Goal: Transaction & Acquisition: Subscribe to service/newsletter

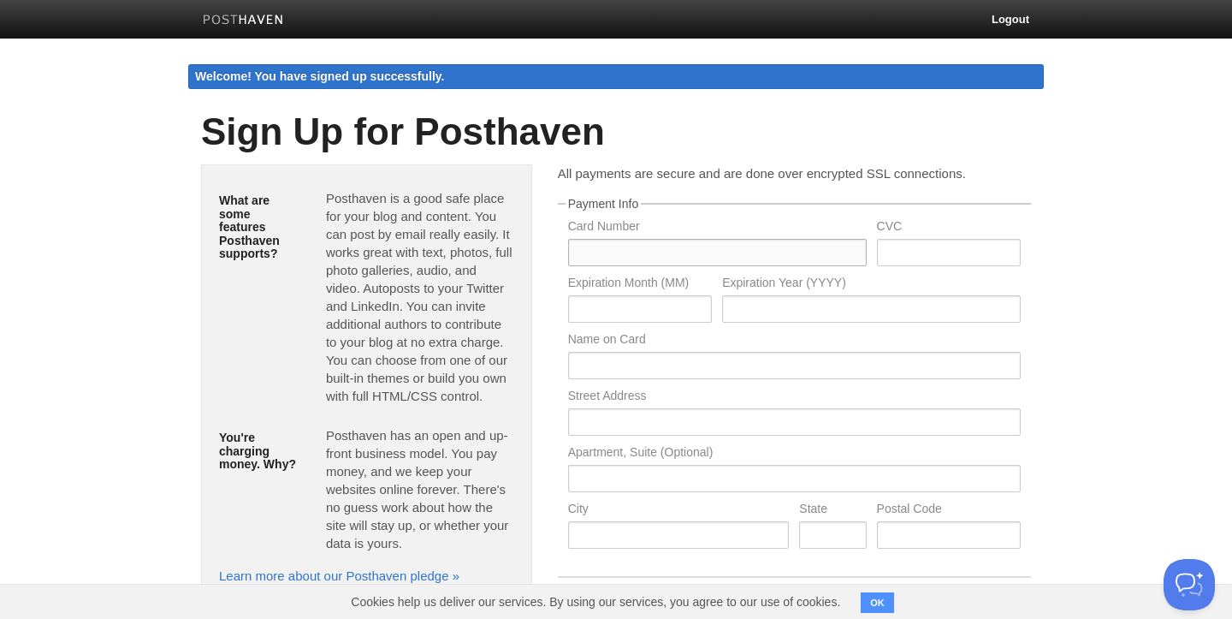
click at [609, 255] on input "text" at bounding box center [717, 252] width 299 height 27
type input "[CREDIT_CARD_NUMBER]"
click at [948, 252] on input "text" at bounding box center [949, 252] width 144 height 27
type input "580"
click at [619, 312] on input "text" at bounding box center [640, 308] width 144 height 27
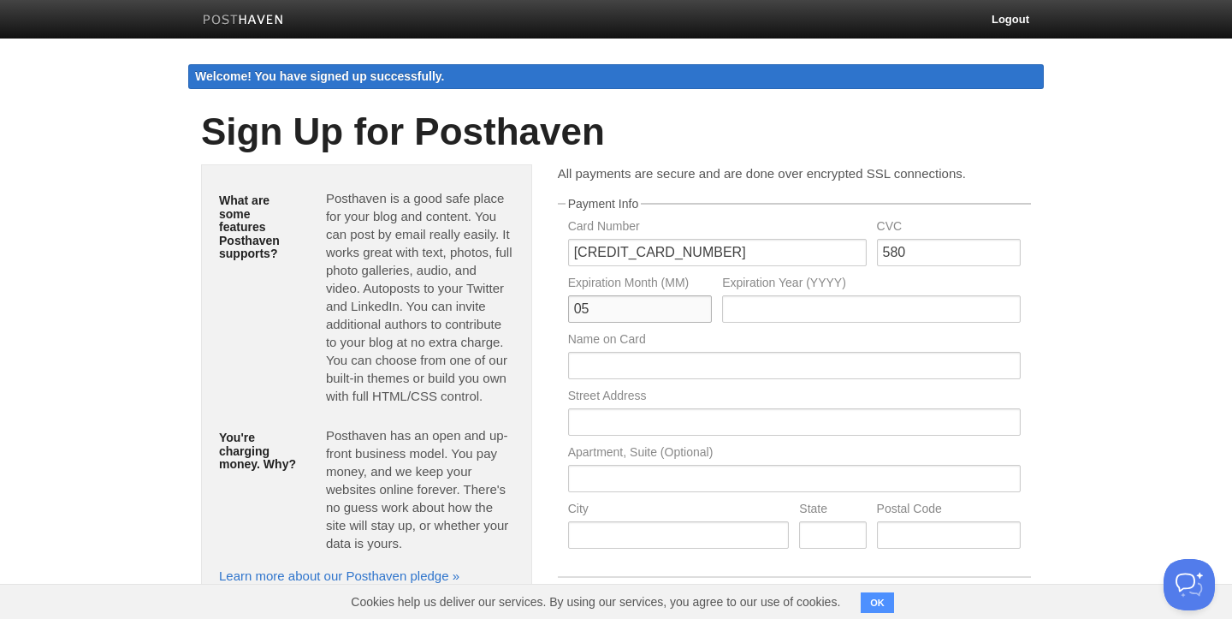
type input "05"
click at [798, 314] on input "text" at bounding box center [871, 308] width 299 height 27
type input "2028"
click at [606, 370] on input "text" at bounding box center [794, 365] width 453 height 27
type input "[PERSON_NAME]"
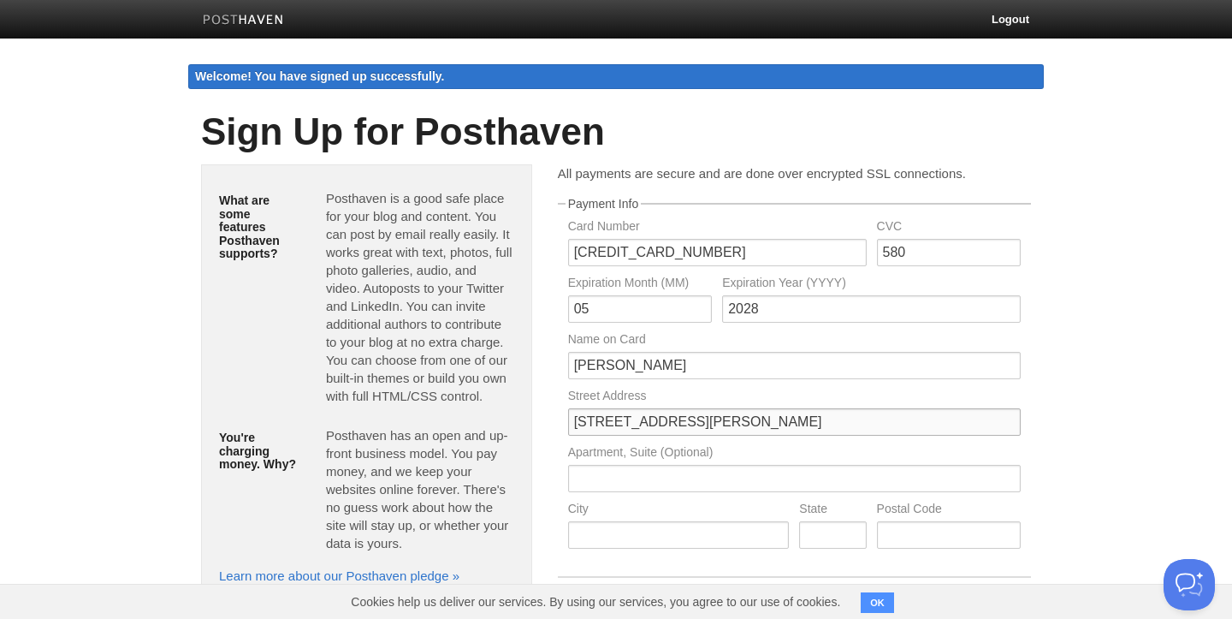
type input "[STREET_ADDRESS][PERSON_NAME]"
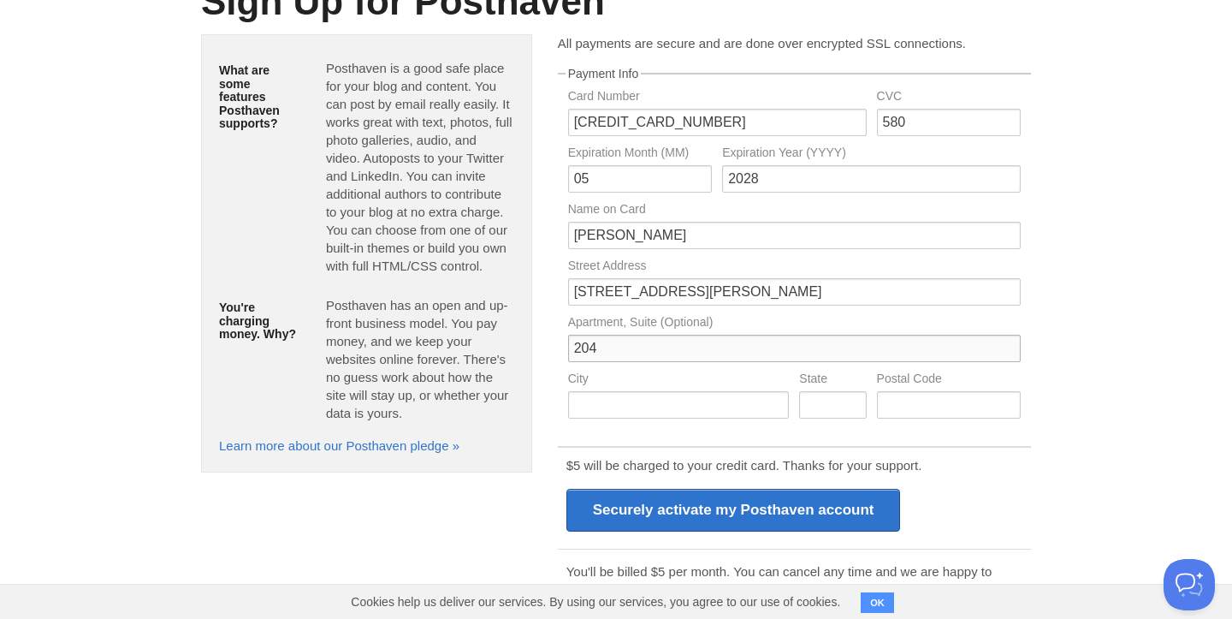
scroll to position [131, 0]
type input "204"
type input "[GEOGRAPHIC_DATA]"
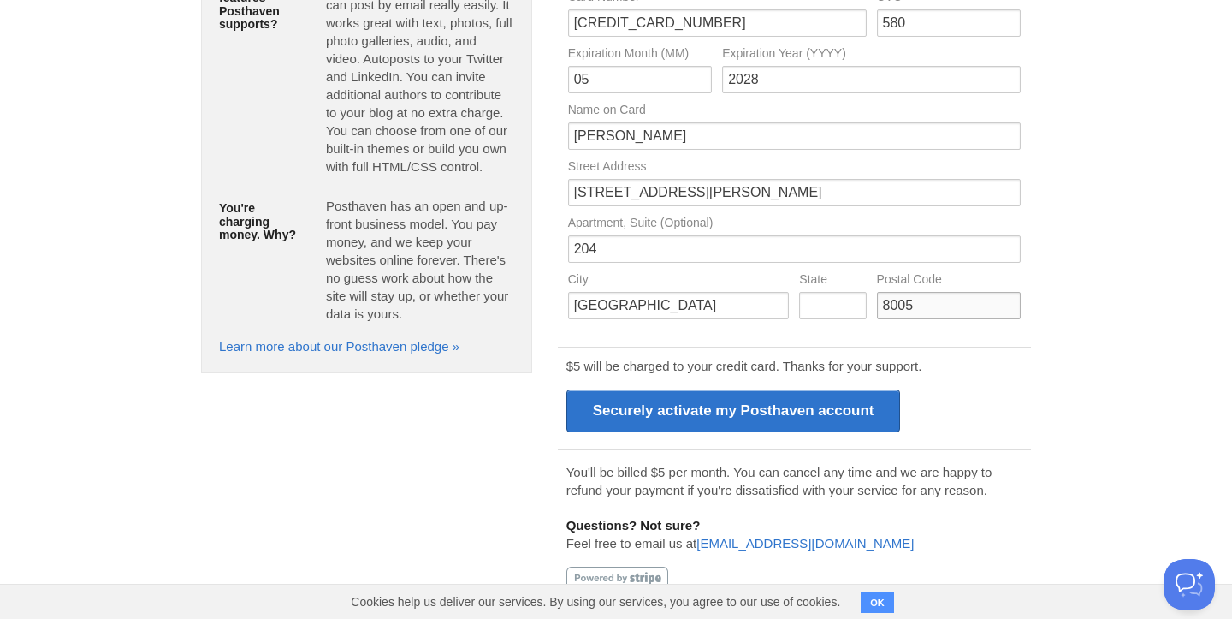
scroll to position [229, 0]
type input "8005"
click at [818, 310] on input "text" at bounding box center [832, 306] width 67 height 27
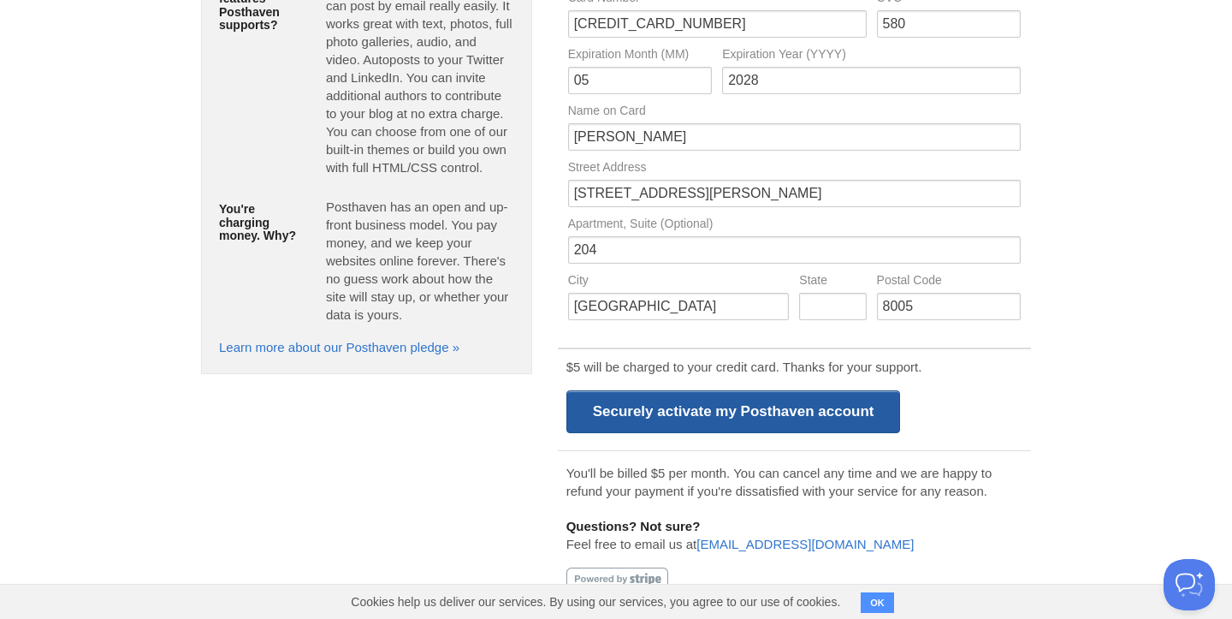
click at [736, 408] on input "Securely activate my Posthaven account" at bounding box center [734, 411] width 335 height 43
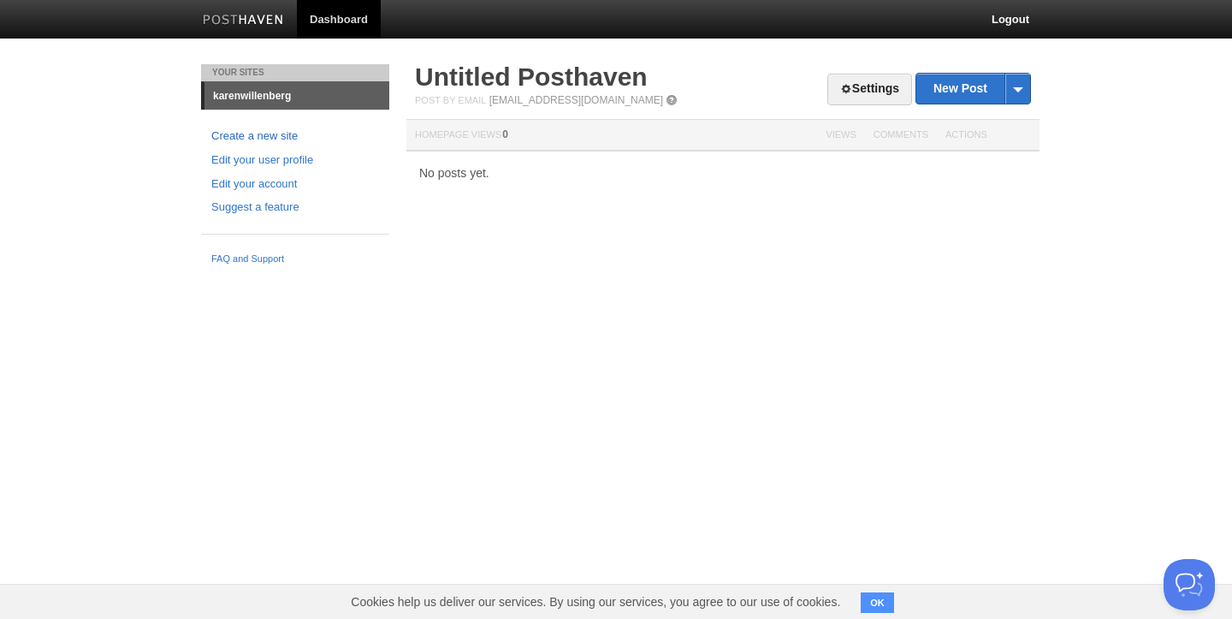
click at [245, 134] on link "Create a new site" at bounding box center [295, 137] width 168 height 18
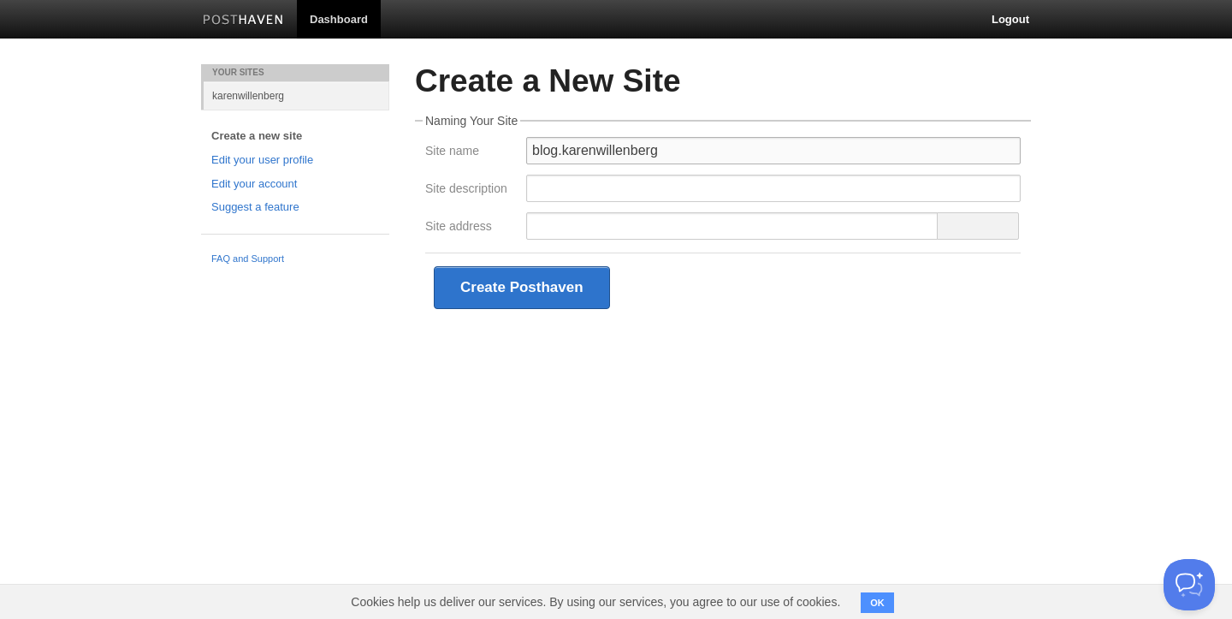
type input "blog.karenwillenberg"
click at [542, 191] on input "Site description" at bounding box center [773, 188] width 495 height 27
type input "Personal Blog"
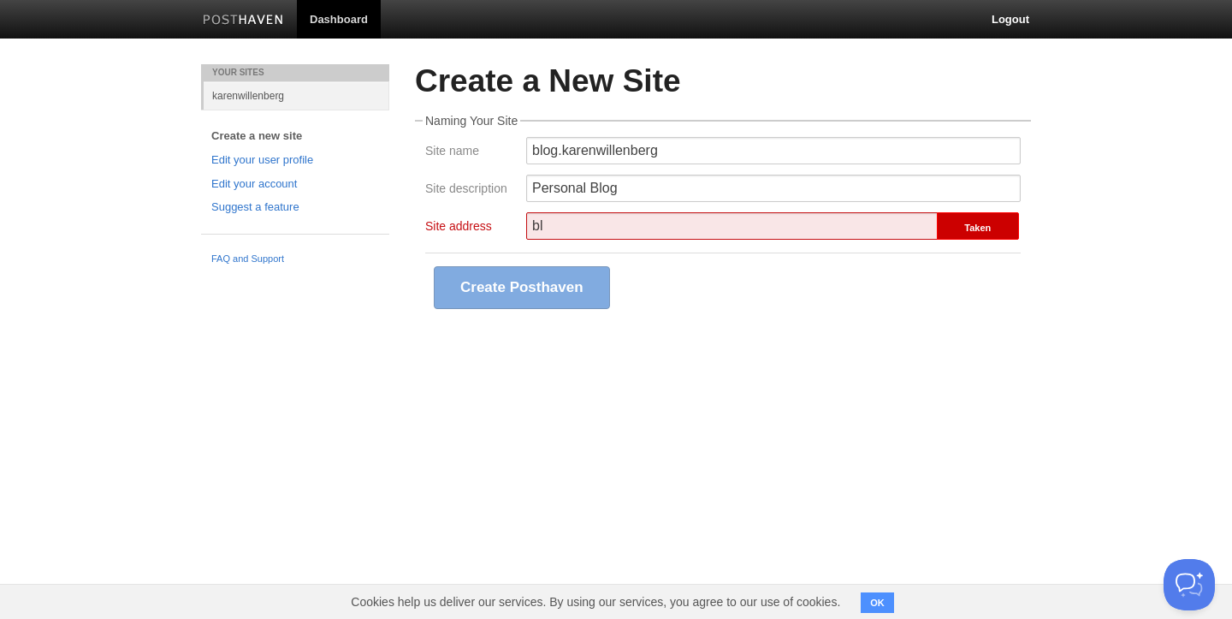
type input "b"
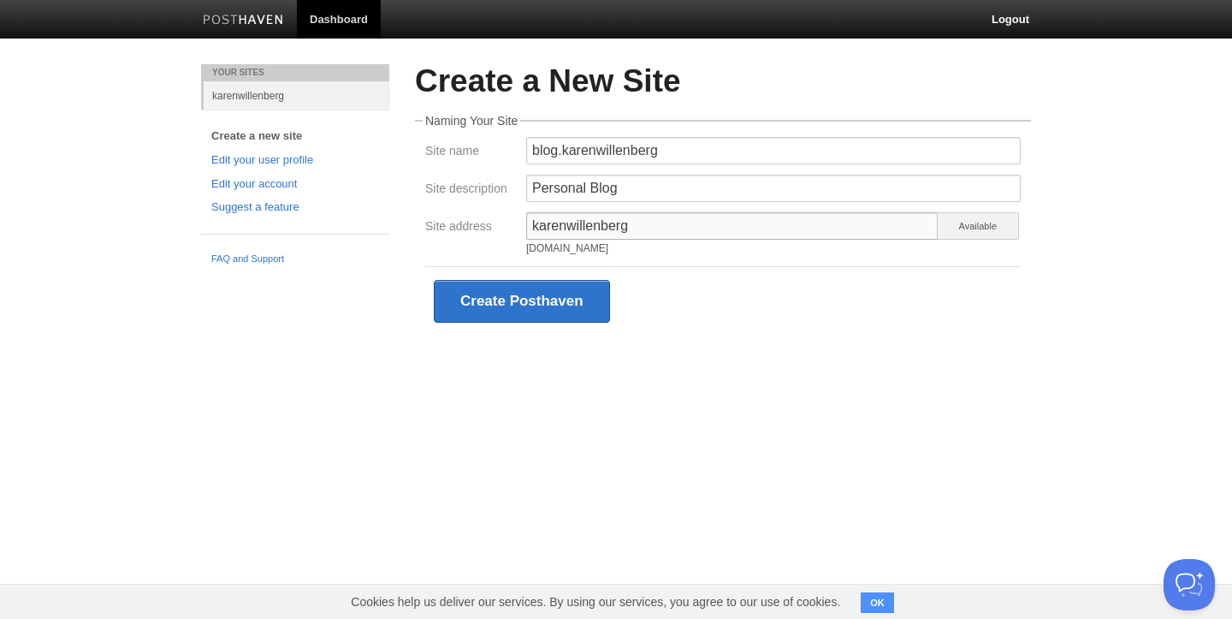
type input "karenwillenberg"
click at [565, 151] on input "blog.karenwillenberg" at bounding box center [773, 150] width 495 height 27
click at [641, 154] on input "karenwillenberg" at bounding box center [773, 150] width 495 height 27
type input "karenwillenberg.com"
click at [516, 302] on button "Create Posthaven" at bounding box center [522, 301] width 176 height 43
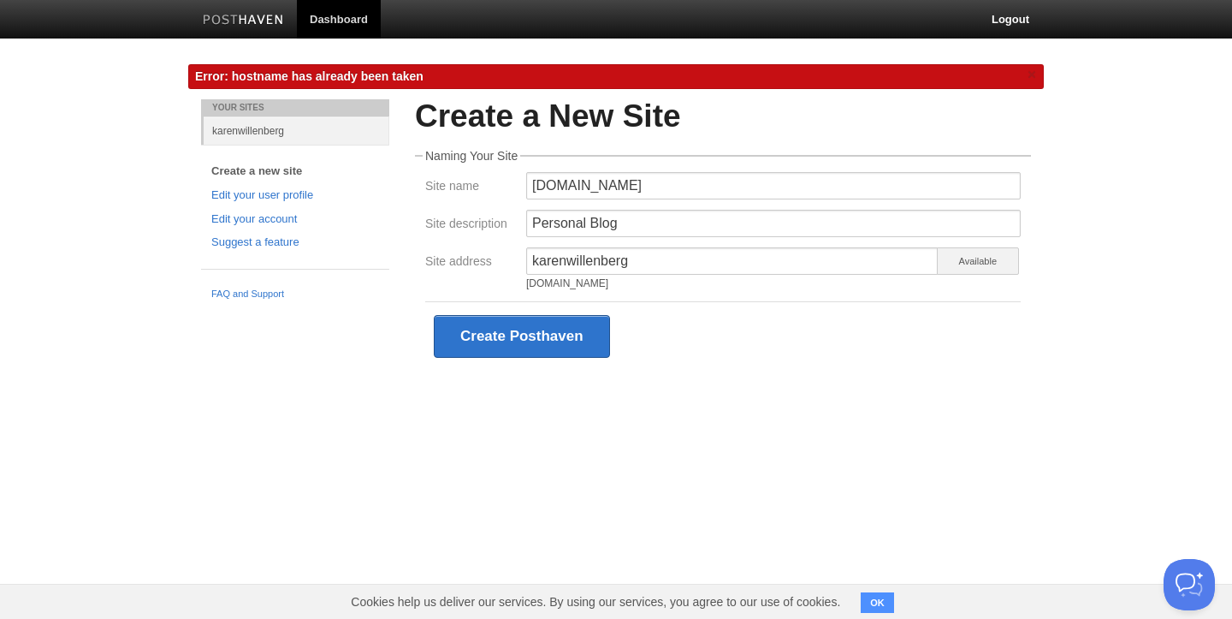
click at [277, 129] on link "karenwillenberg" at bounding box center [297, 130] width 186 height 28
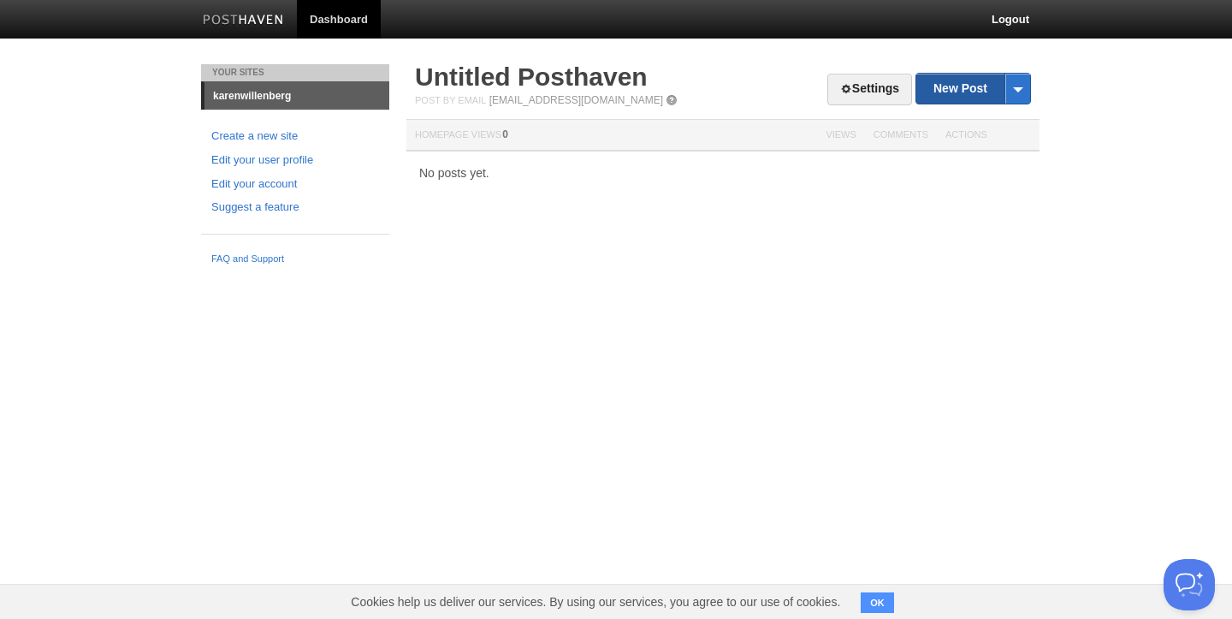
click at [981, 87] on link "New Post" at bounding box center [974, 89] width 114 height 30
